Goal: Task Accomplishment & Management: Manage account settings

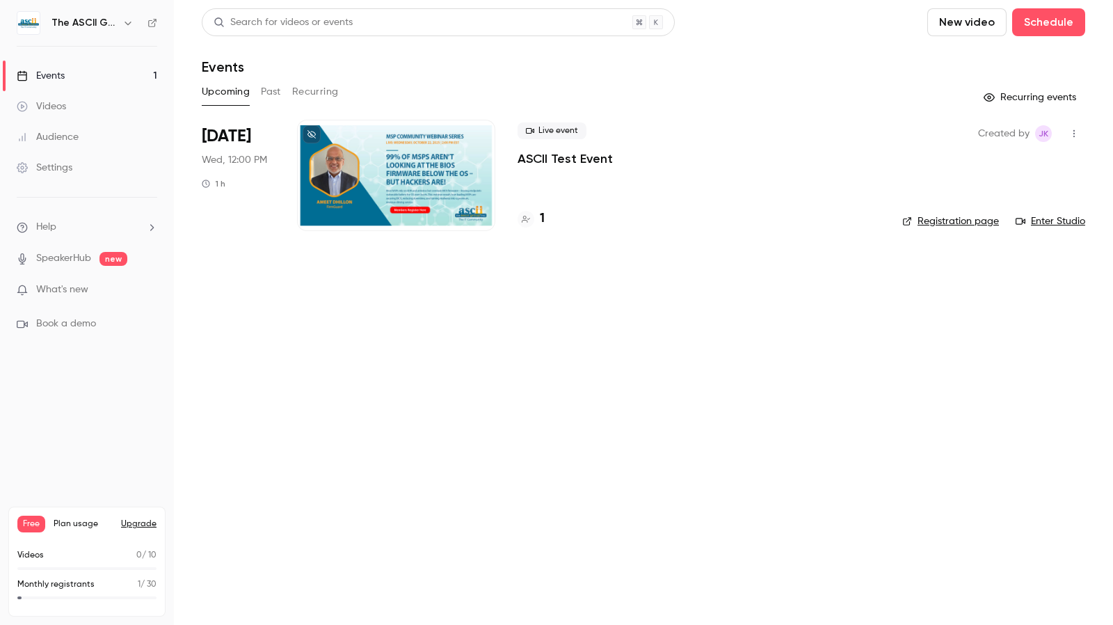
click at [405, 179] on div at bounding box center [396, 175] width 198 height 111
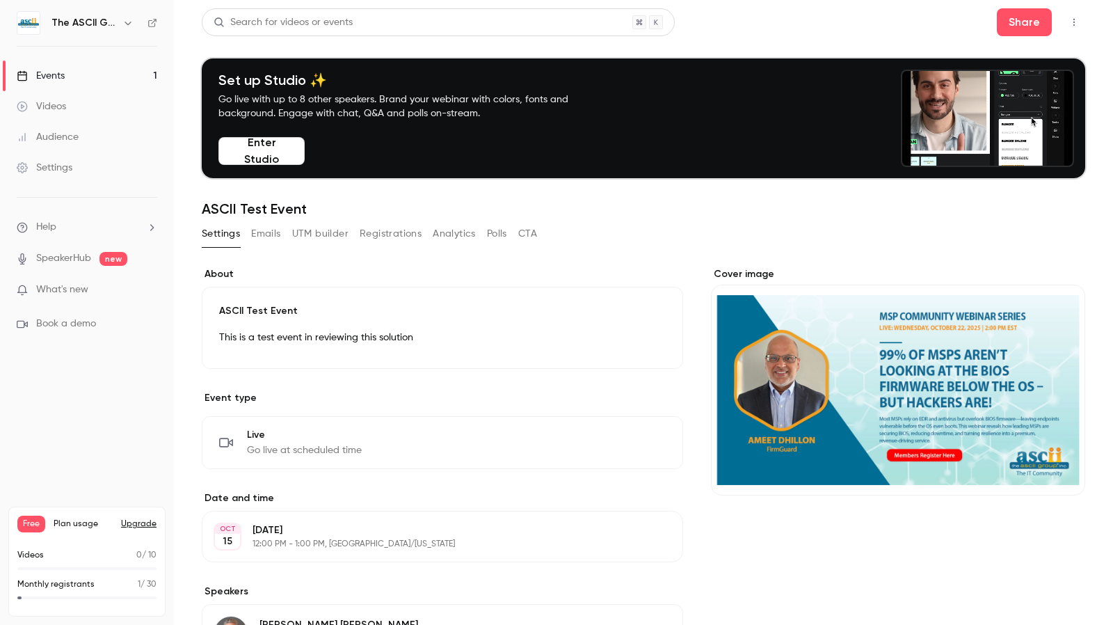
click at [392, 239] on button "Registrations" at bounding box center [391, 234] width 62 height 22
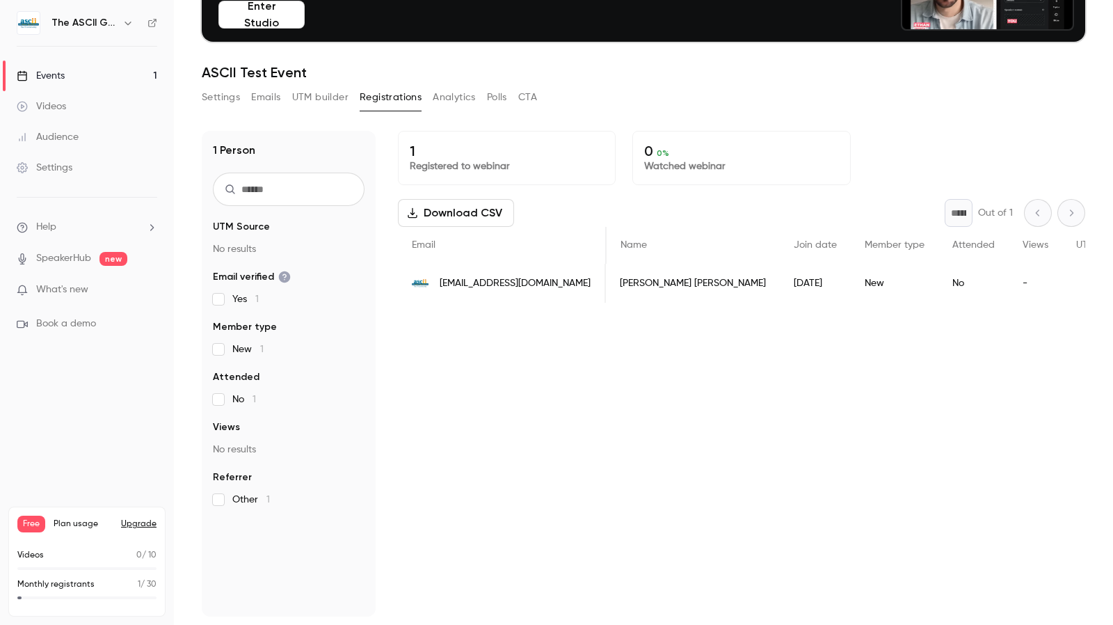
scroll to position [0, 328]
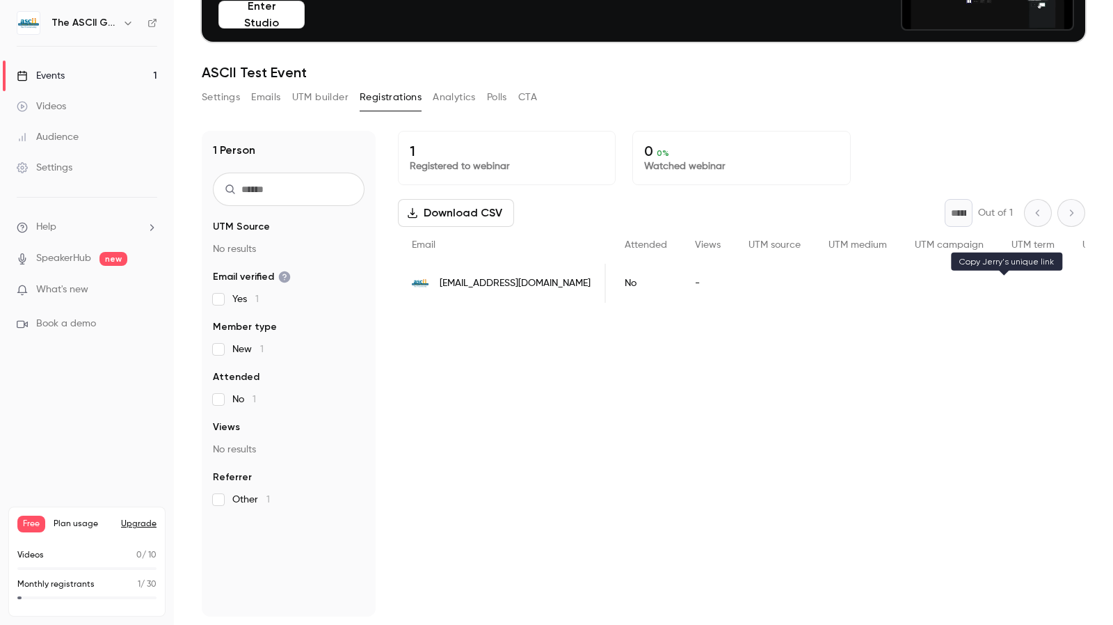
click at [328, 102] on button "UTM builder" at bounding box center [320, 97] width 56 height 22
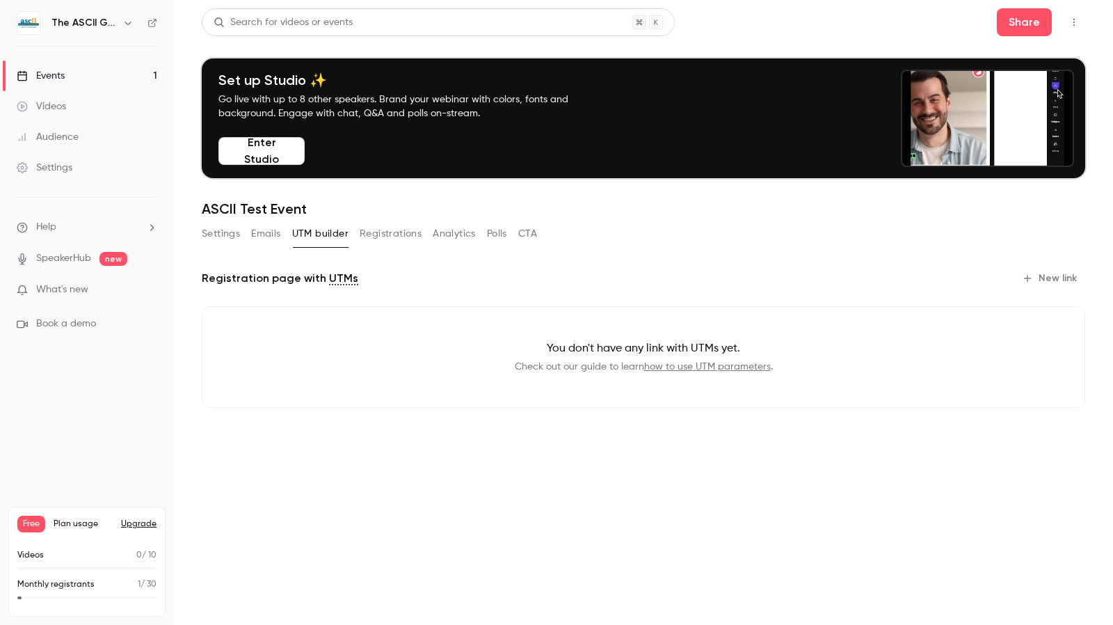
click at [263, 230] on button "Emails" at bounding box center [265, 234] width 29 height 22
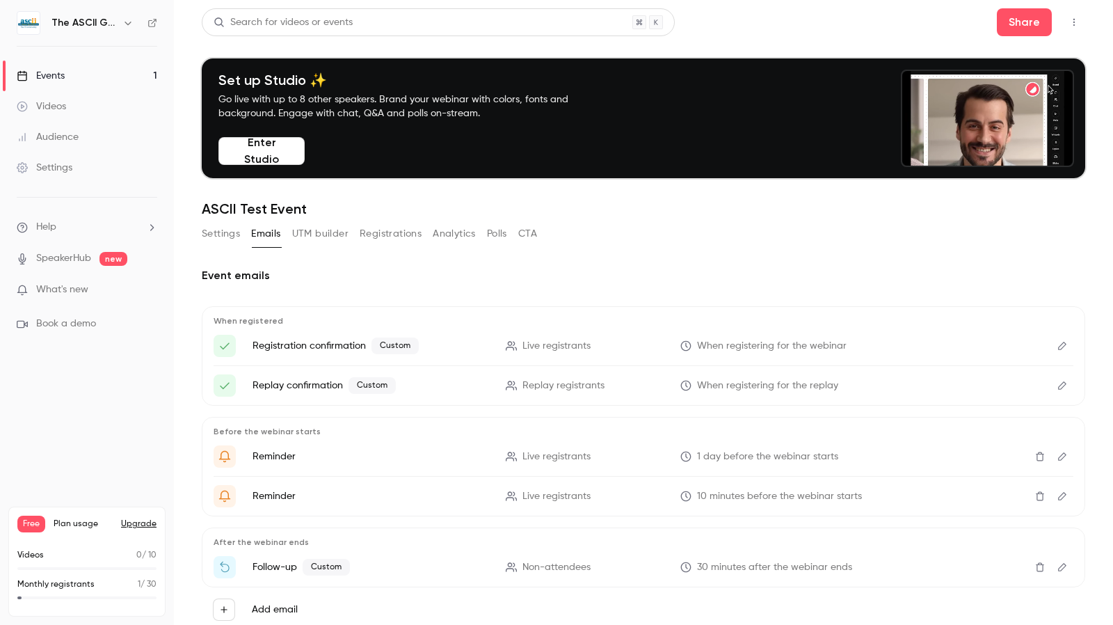
click at [219, 237] on button "Settings" at bounding box center [221, 234] width 38 height 22
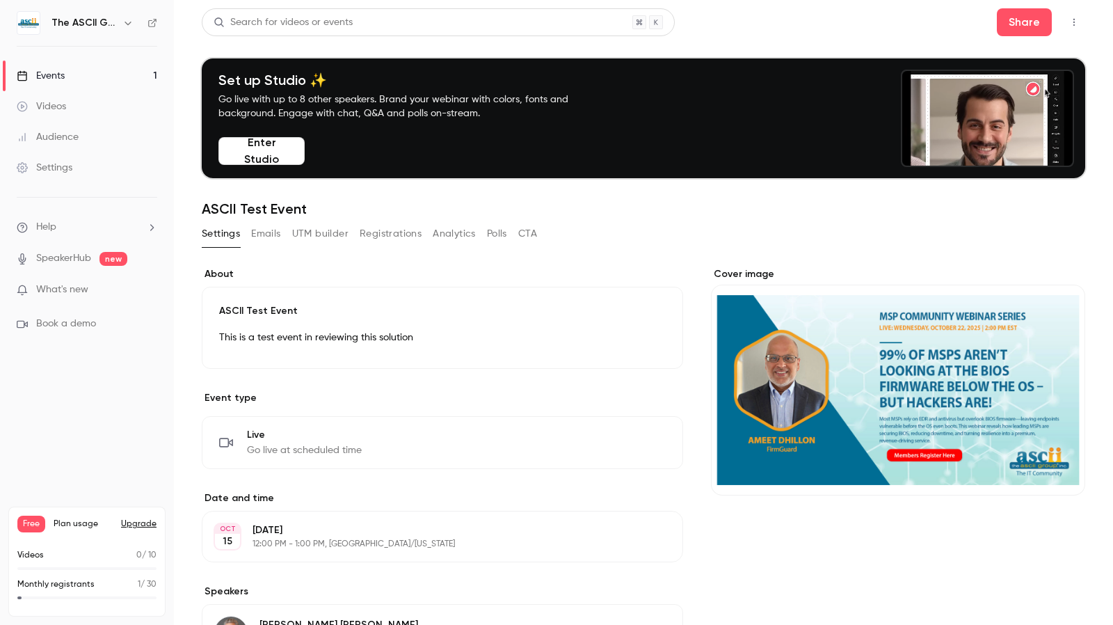
click at [284, 150] on button "Enter Studio" at bounding box center [261, 151] width 86 height 28
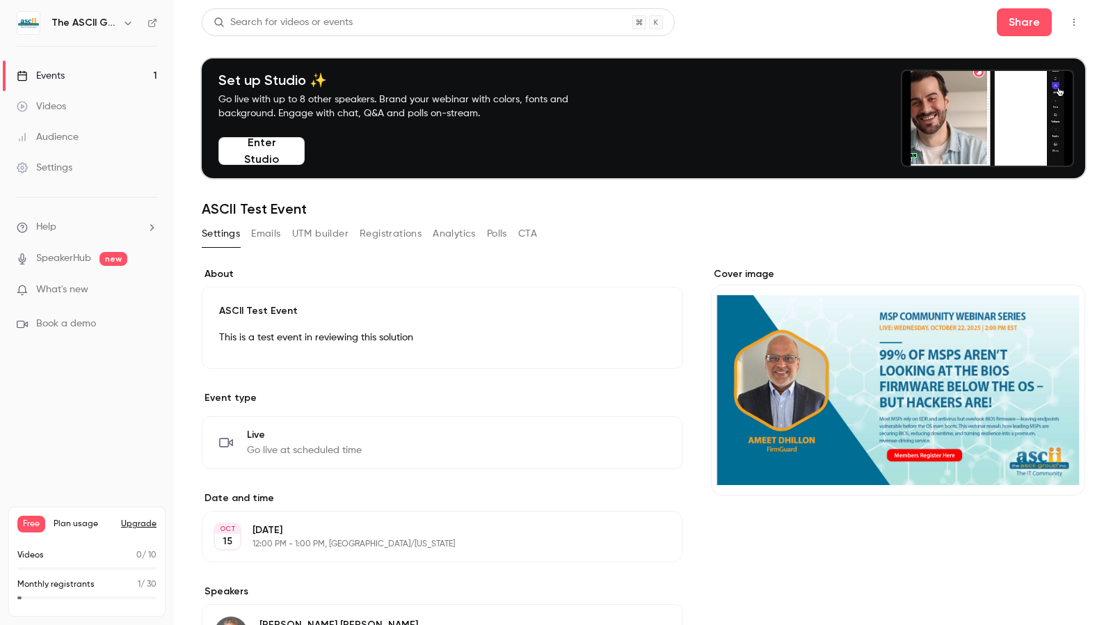
click at [272, 234] on button "Emails" at bounding box center [265, 234] width 29 height 22
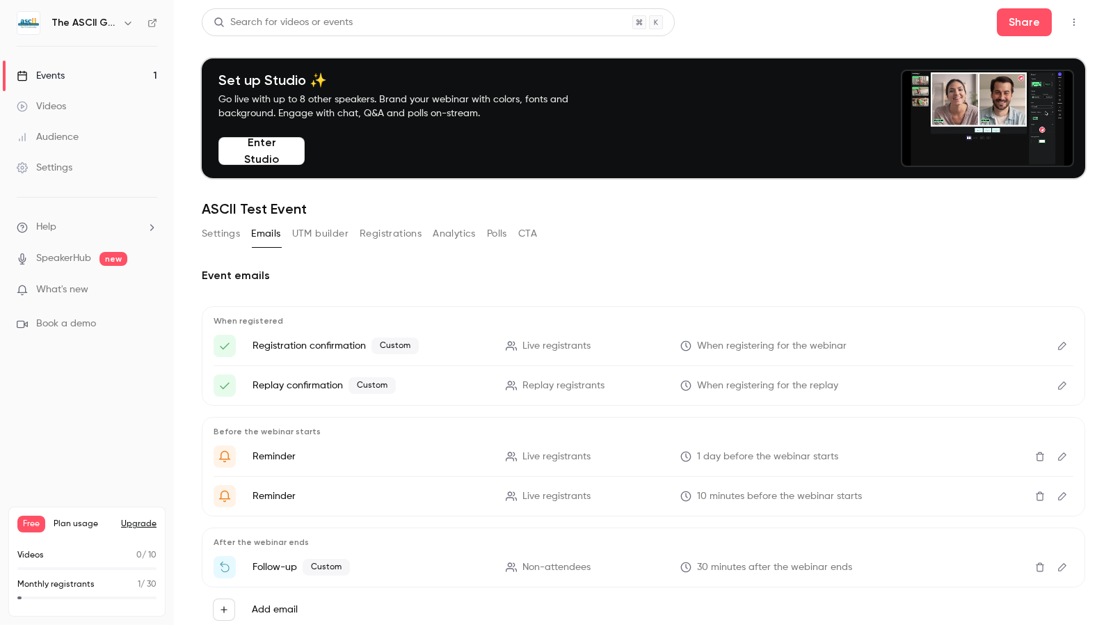
click at [1056, 343] on icon "Edit" at bounding box center [1061, 346] width 11 height 10
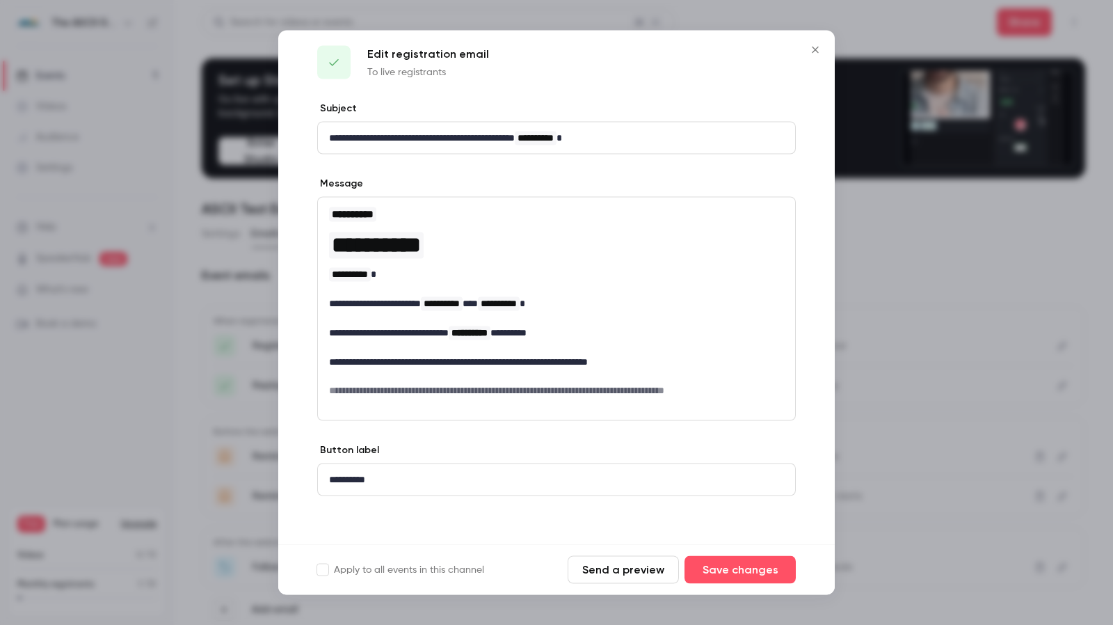
scroll to position [13, 0]
click at [610, 568] on button "Send a preview" at bounding box center [623, 570] width 111 height 28
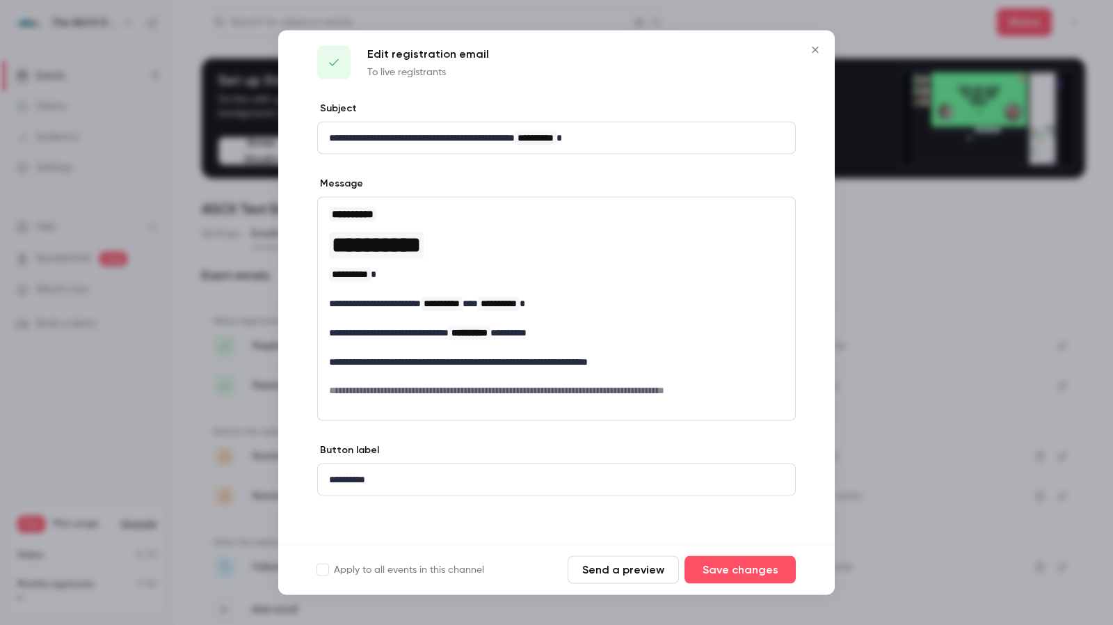
click at [814, 52] on icon "Close" at bounding box center [815, 50] width 17 height 11
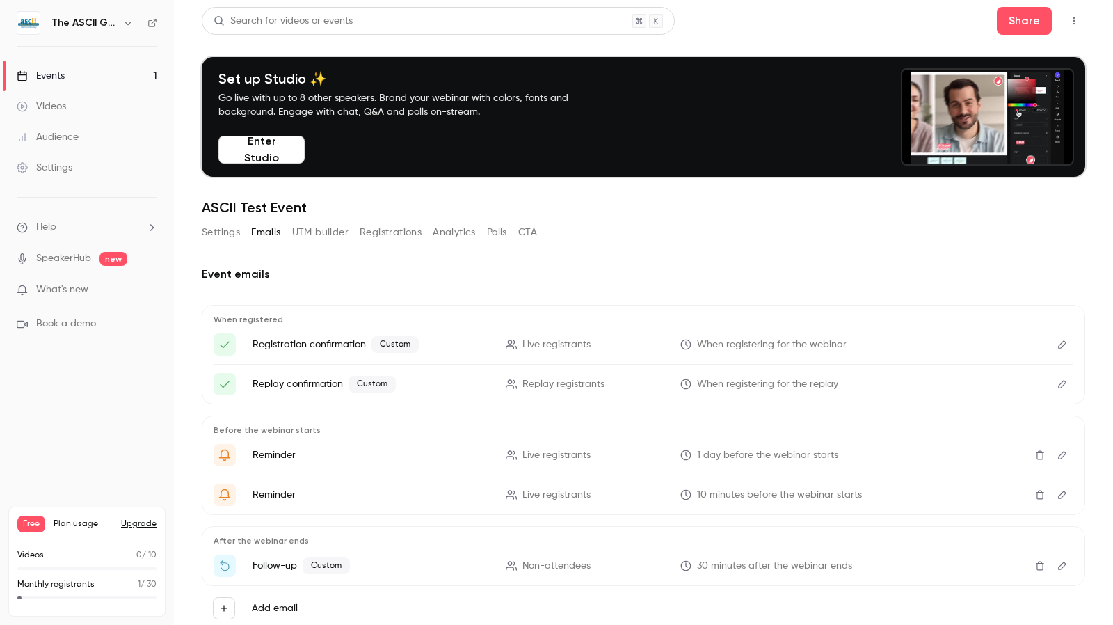
scroll to position [0, 0]
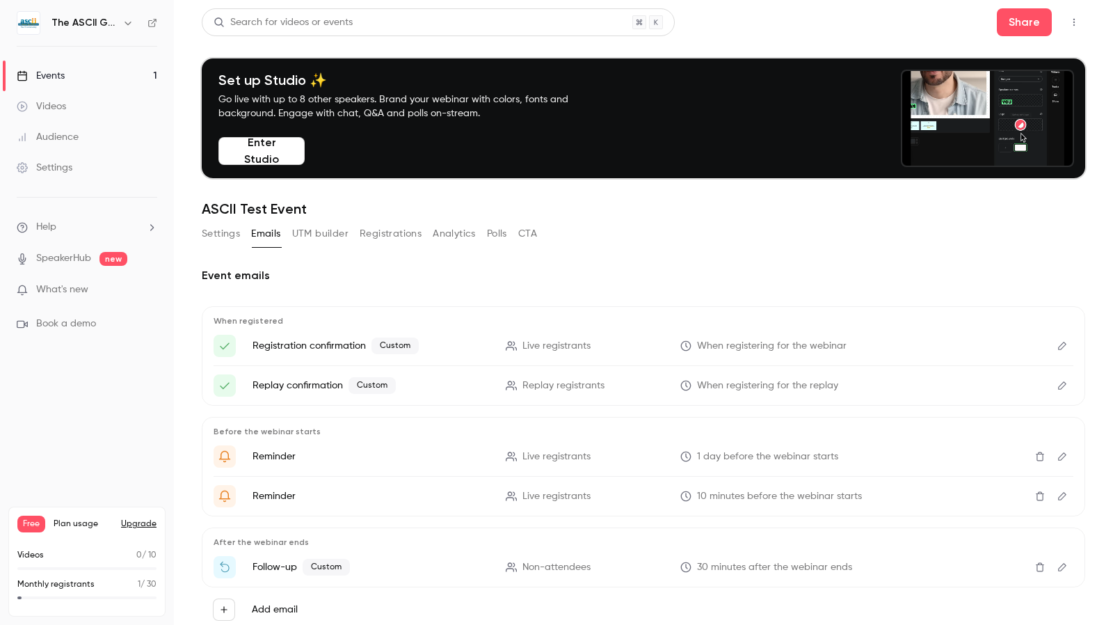
click at [79, 174] on link "Settings" at bounding box center [87, 167] width 174 height 31
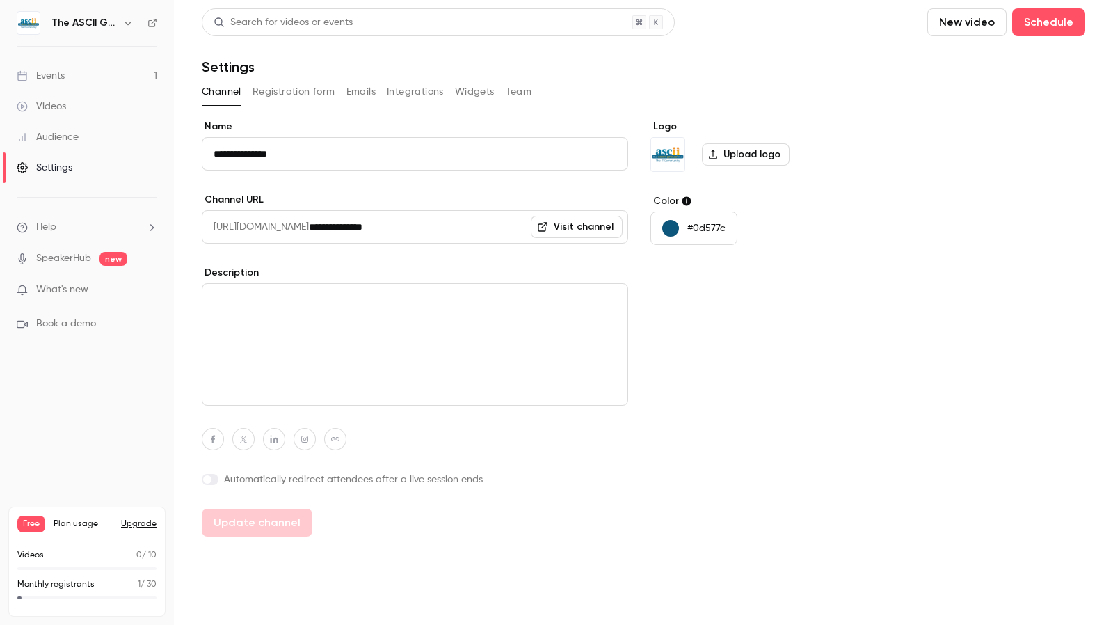
click at [280, 91] on button "Registration form" at bounding box center [293, 92] width 83 height 22
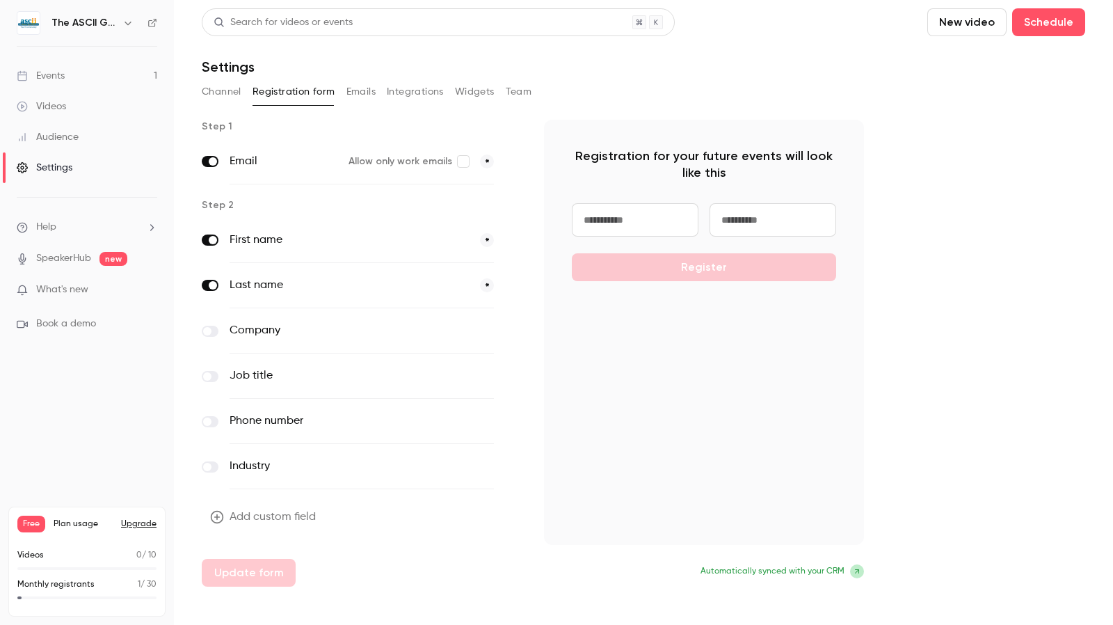
click at [369, 93] on button "Emails" at bounding box center [360, 92] width 29 height 22
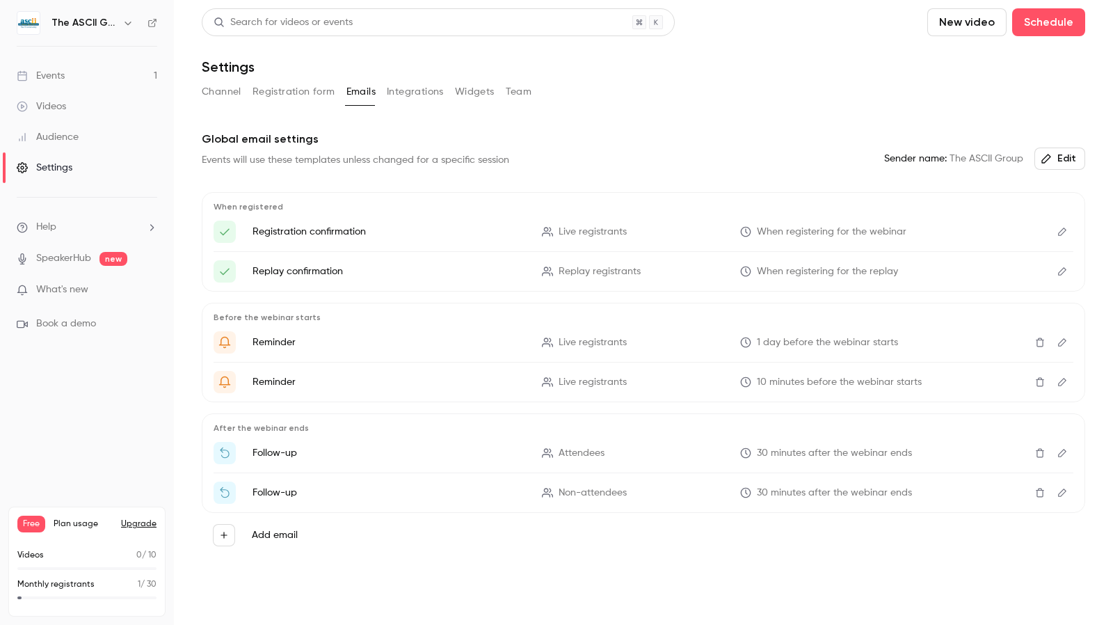
click at [403, 92] on button "Integrations" at bounding box center [415, 92] width 57 height 22
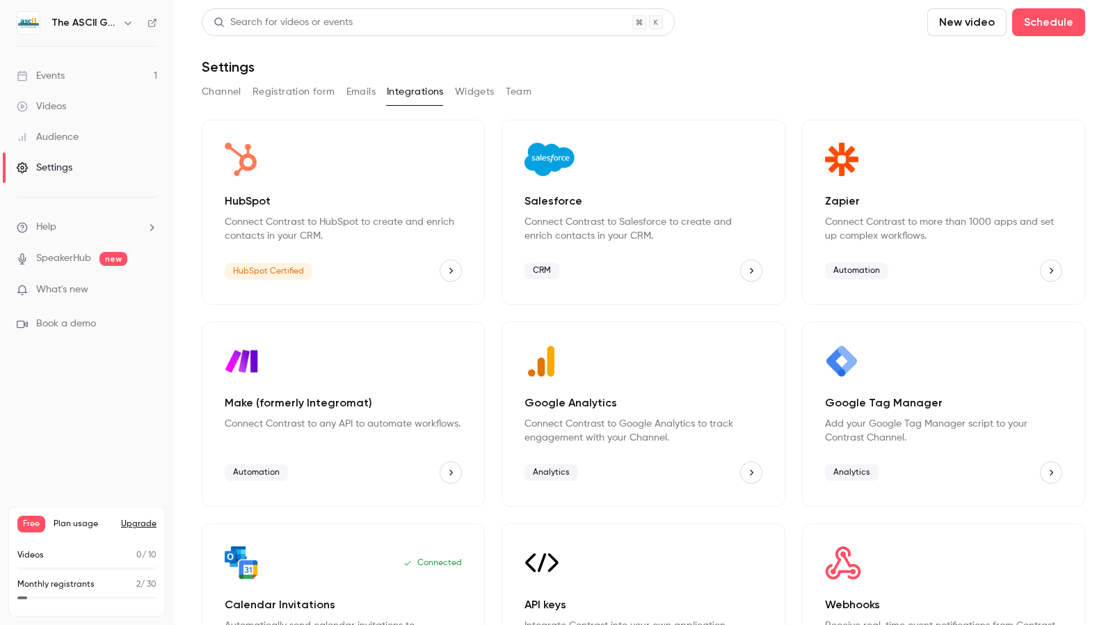
click at [477, 91] on button "Widgets" at bounding box center [475, 92] width 40 height 22
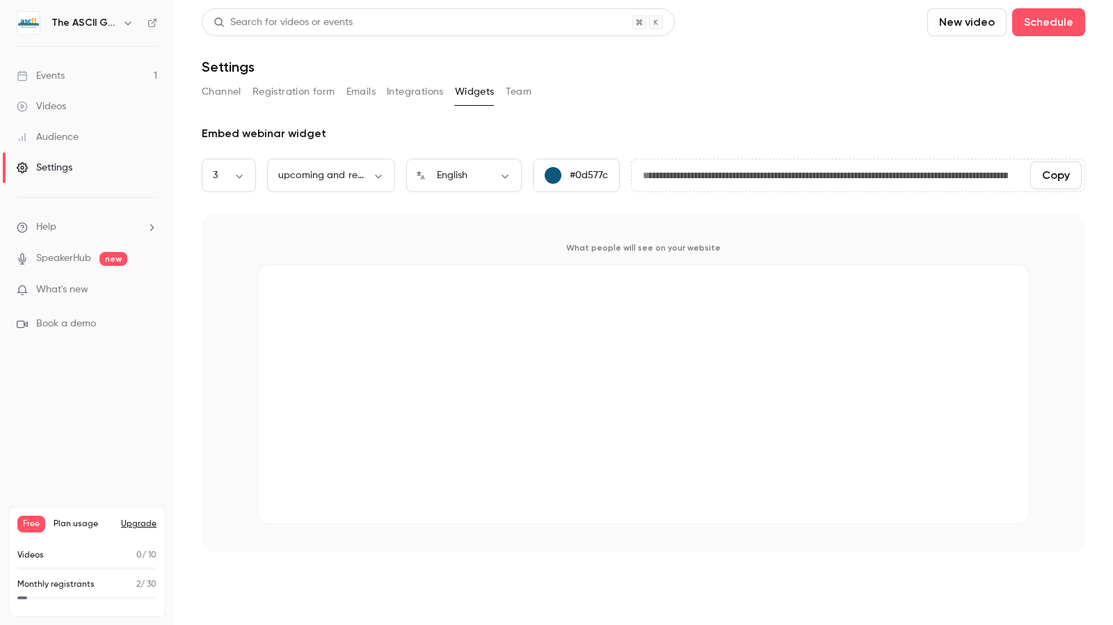
click at [513, 94] on button "Team" at bounding box center [519, 92] width 26 height 22
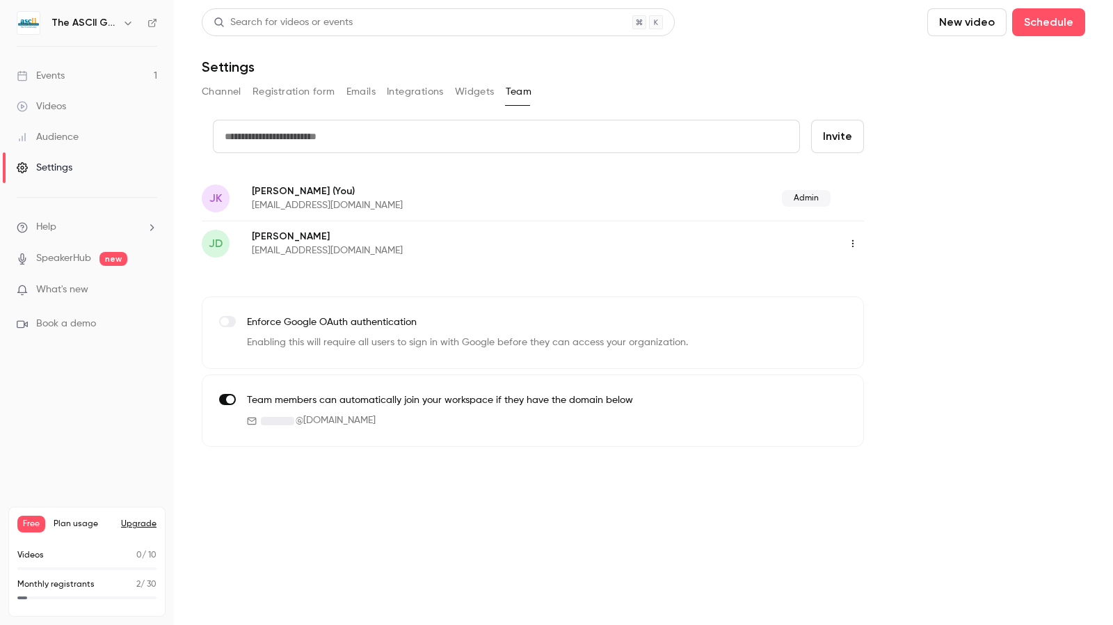
click at [70, 293] on span "What's new" at bounding box center [62, 289] width 52 height 15
click at [885, 202] on div at bounding box center [556, 312] width 1113 height 625
